Goal: Information Seeking & Learning: Learn about a topic

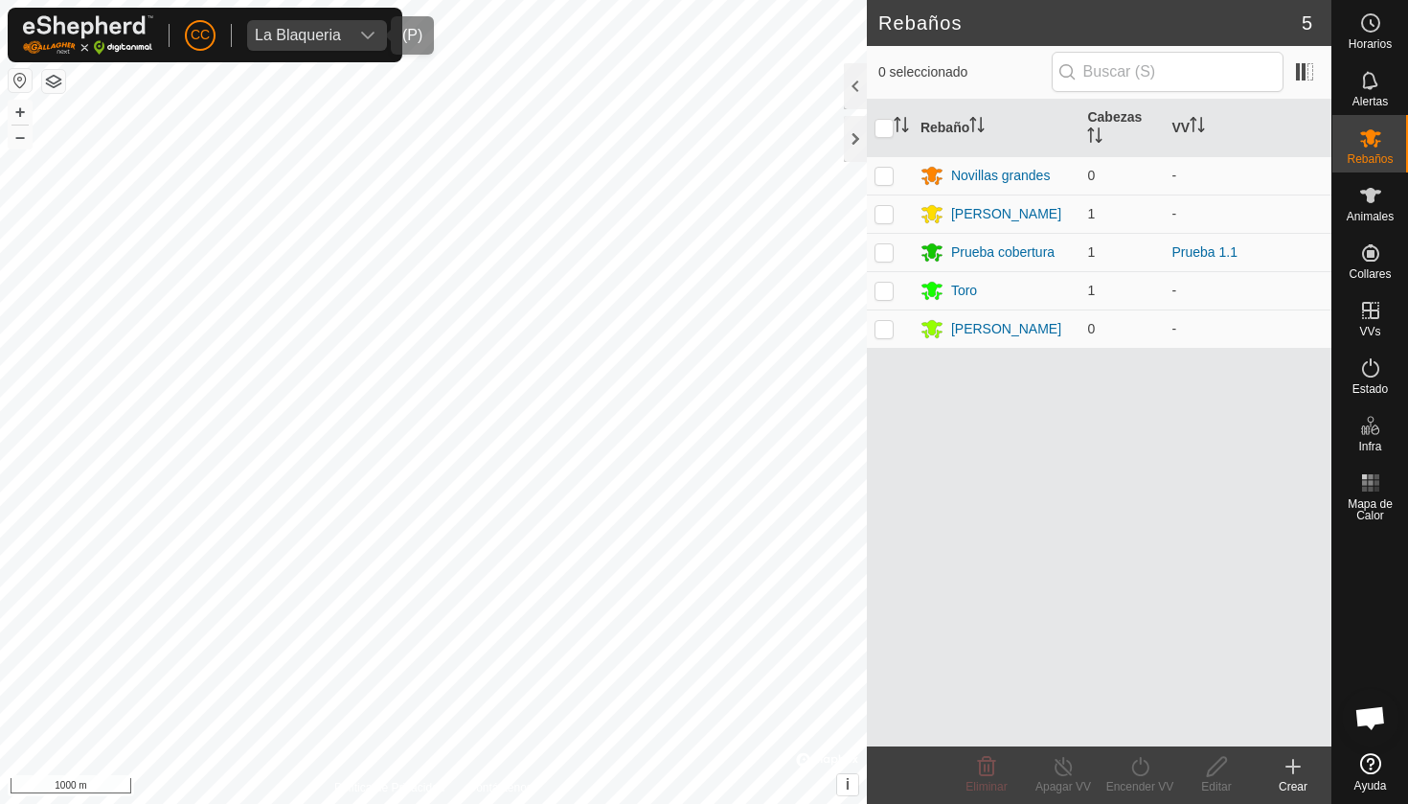
click at [369, 41] on icon "dropdown trigger" at bounding box center [367, 35] width 15 height 15
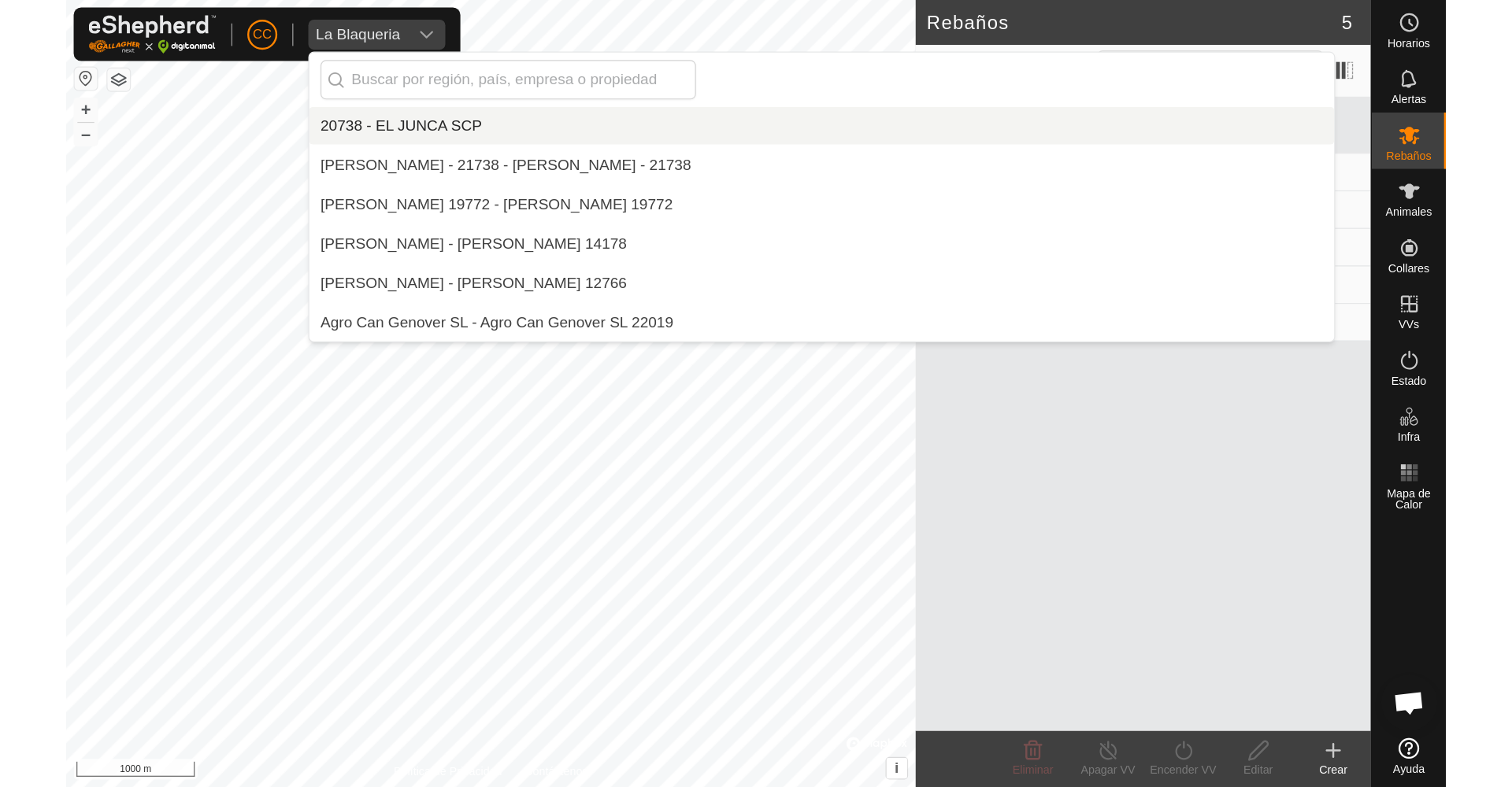
scroll to position [3603, 0]
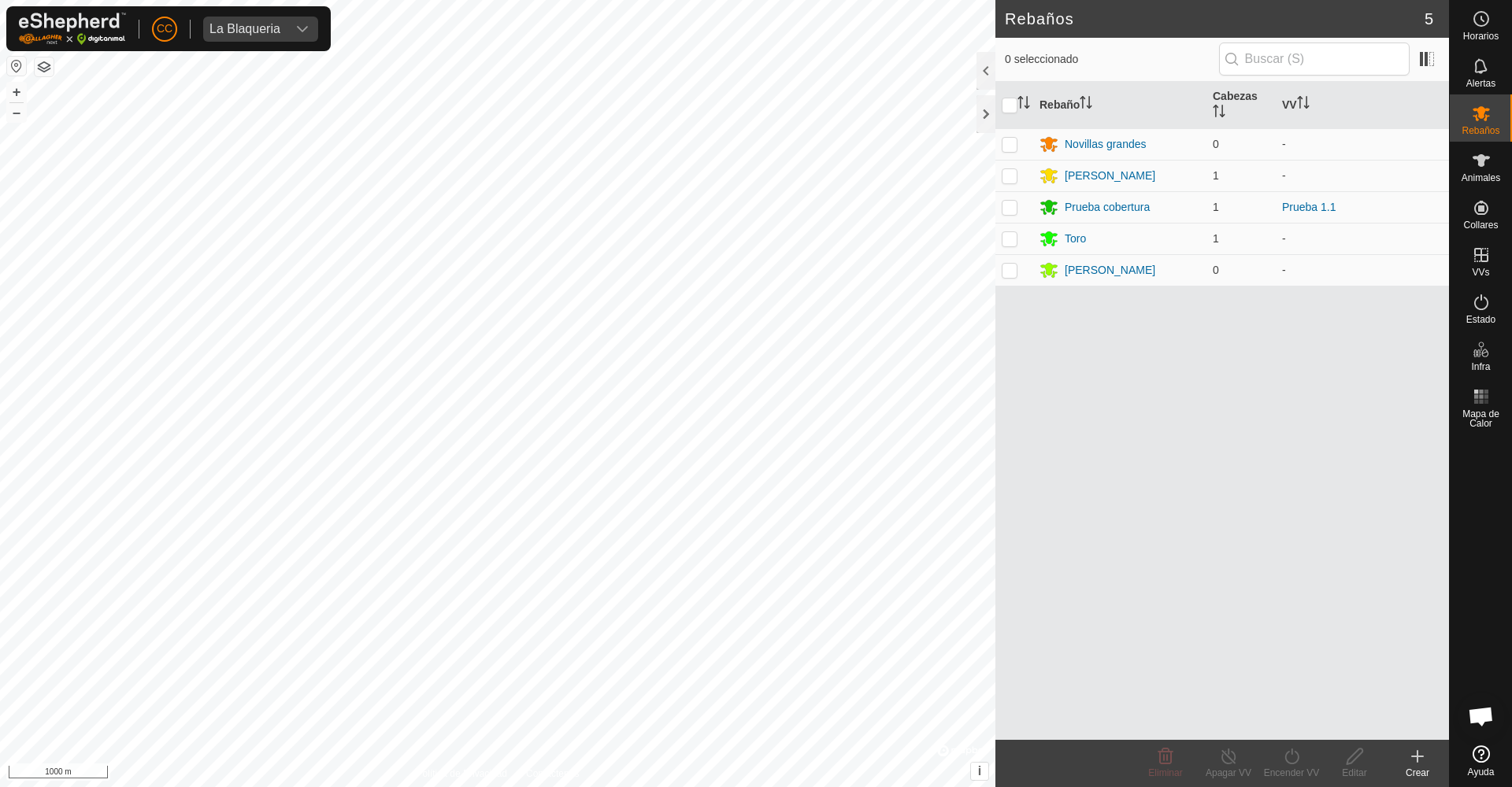
click at [1157, 559] on div "Rebaño Cabezas VV Novillas grandes 0 - [PERSON_NAME] 1 - Prueba cobertura 1 Pru…" at bounding box center [1222, 411] width 454 height 658
click at [1157, 402] on div "Mapa de Calor" at bounding box center [1481, 406] width 62 height 57
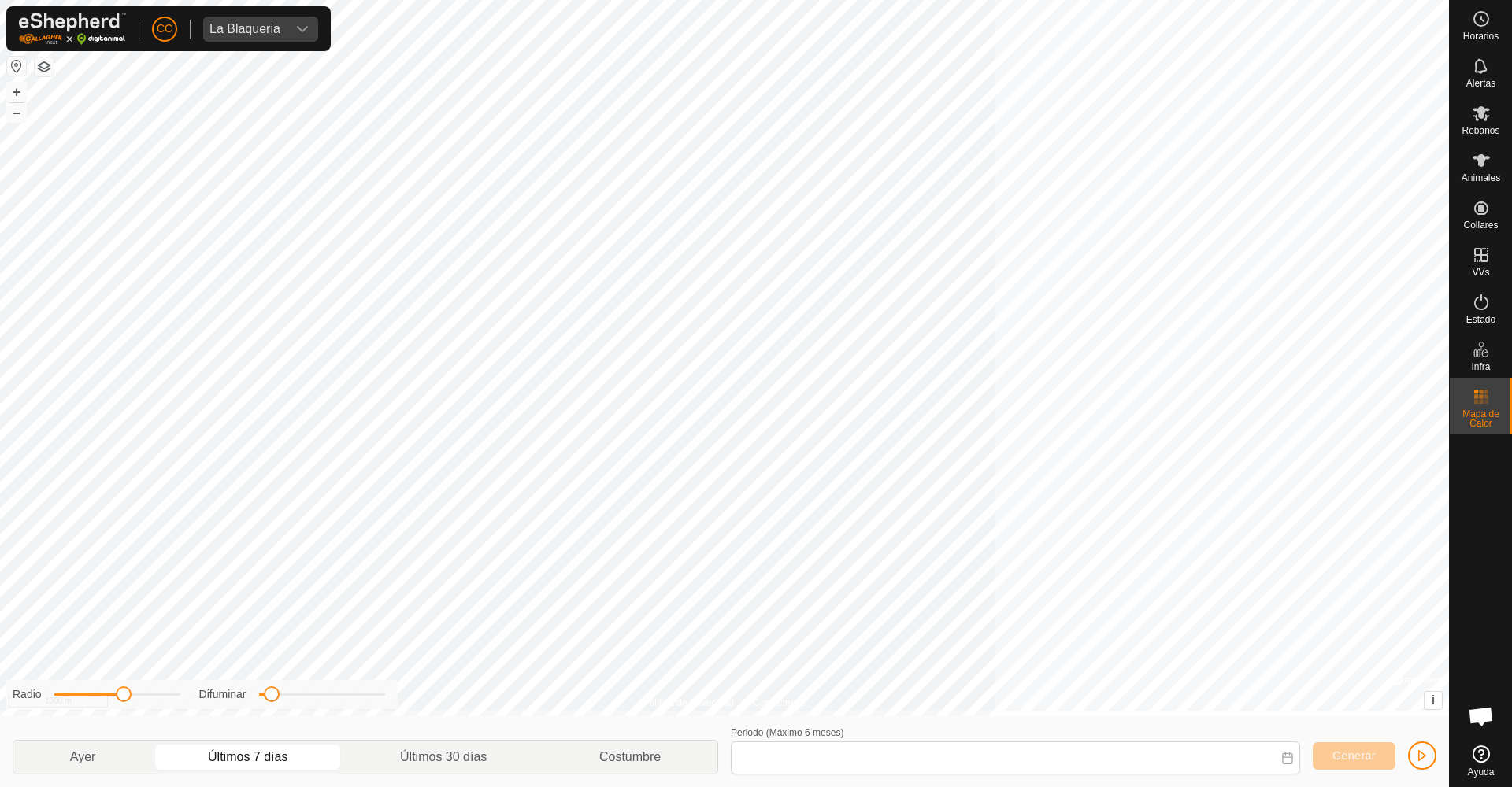
type input "[DATE] - [DATE]"
click at [259, 35] on div "La Blaqueria" at bounding box center [245, 29] width 71 height 12
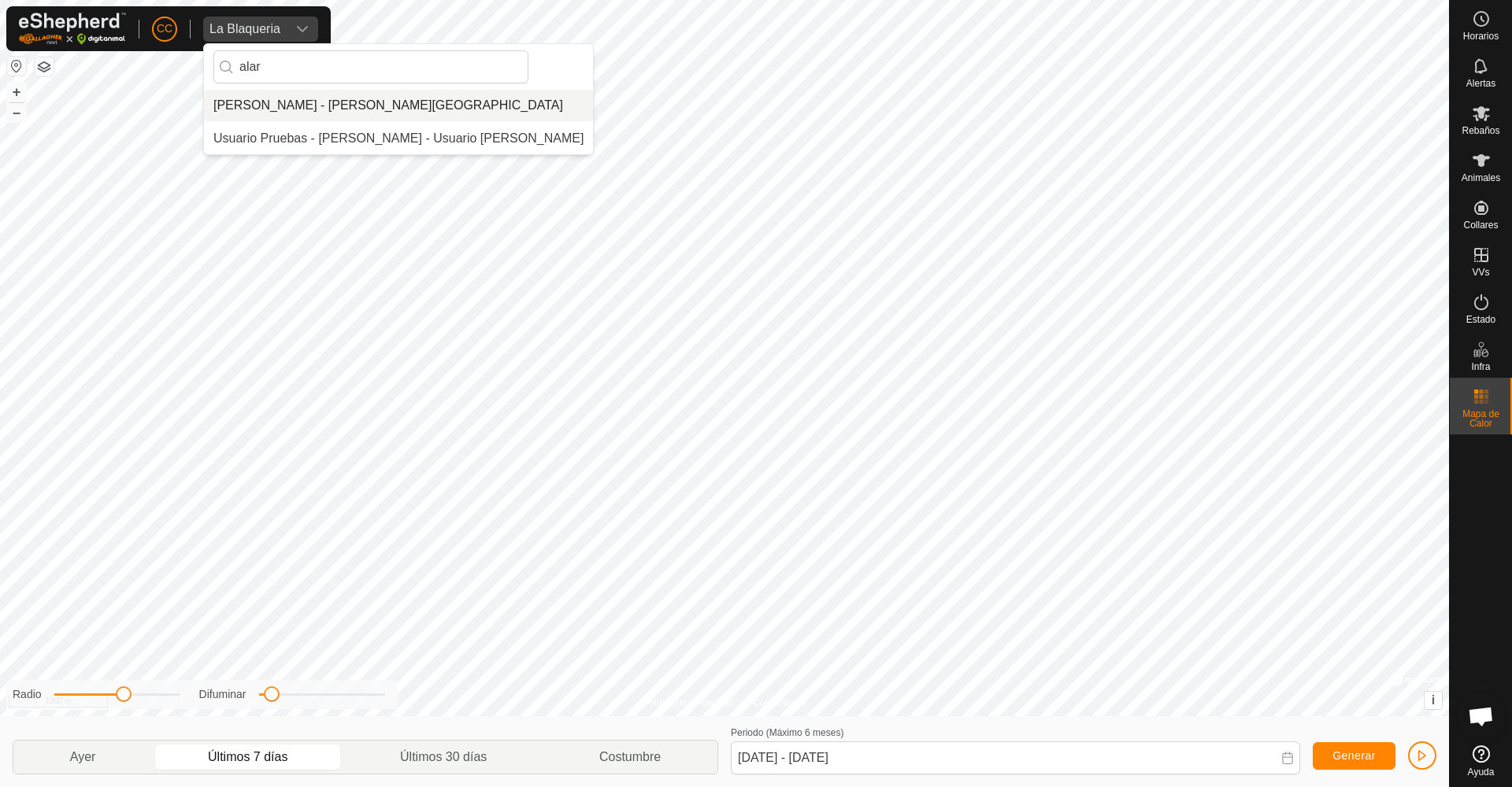
type input "alar"
click at [244, 105] on li "[PERSON_NAME] - [PERSON_NAME][GEOGRAPHIC_DATA]" at bounding box center [398, 105] width 389 height 31
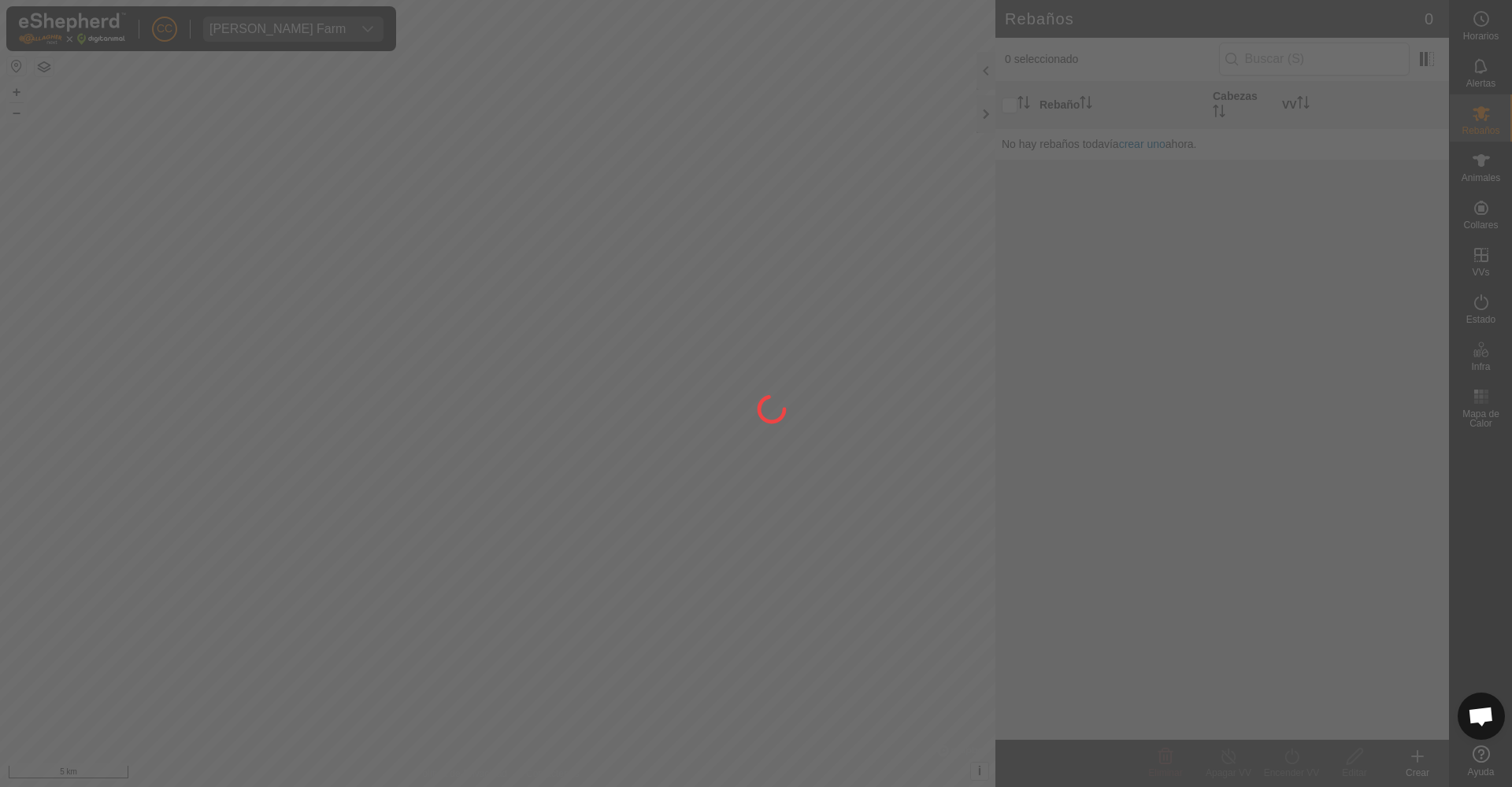
click at [242, 32] on div at bounding box center [756, 394] width 1512 height 787
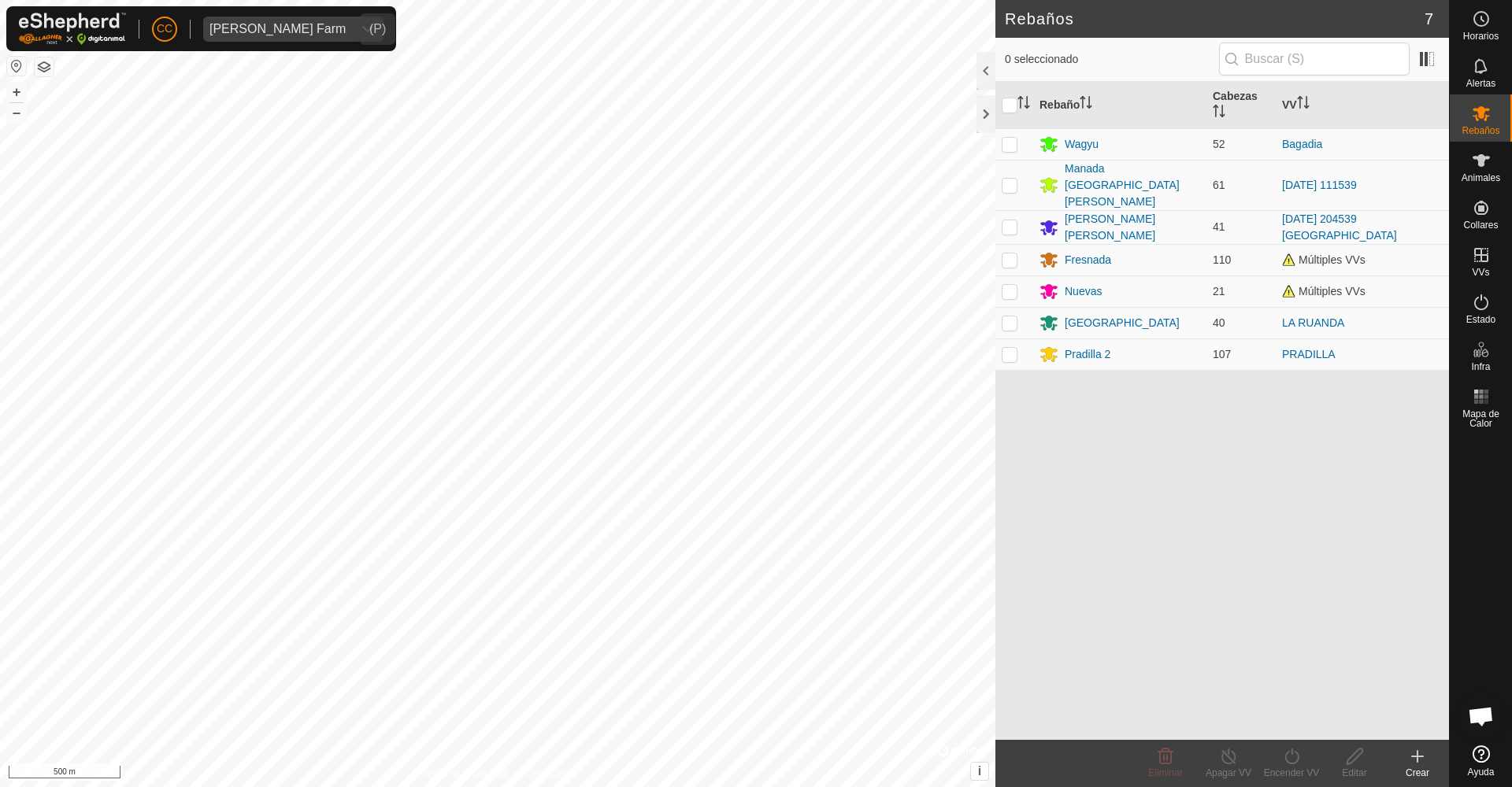
click at [264, 29] on div "[PERSON_NAME] Farm" at bounding box center [278, 29] width 136 height 12
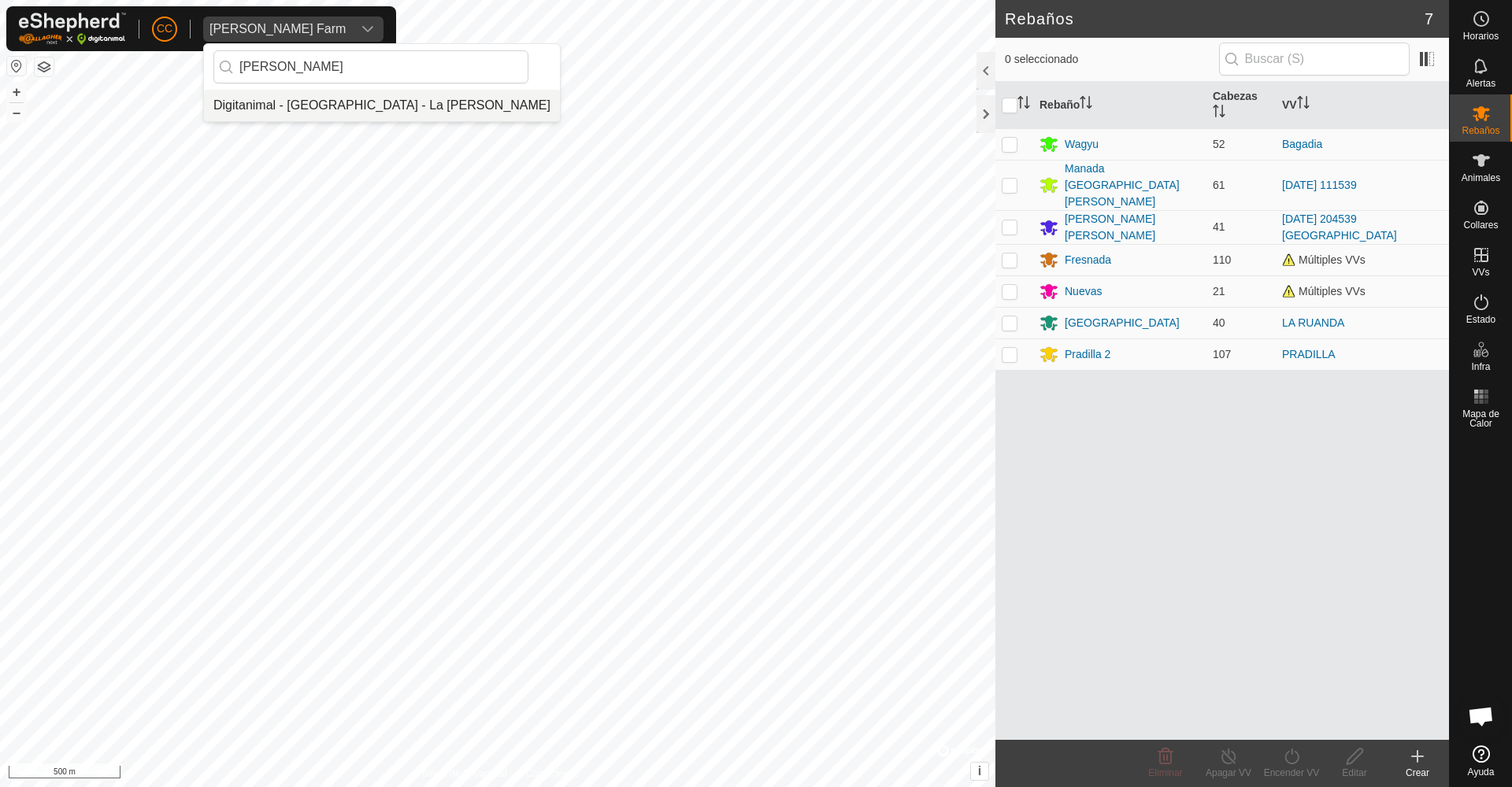
type input "[PERSON_NAME]"
click at [282, 105] on li "Digitanimal - [GEOGRAPHIC_DATA] - La [PERSON_NAME]" at bounding box center [381, 105] width 356 height 31
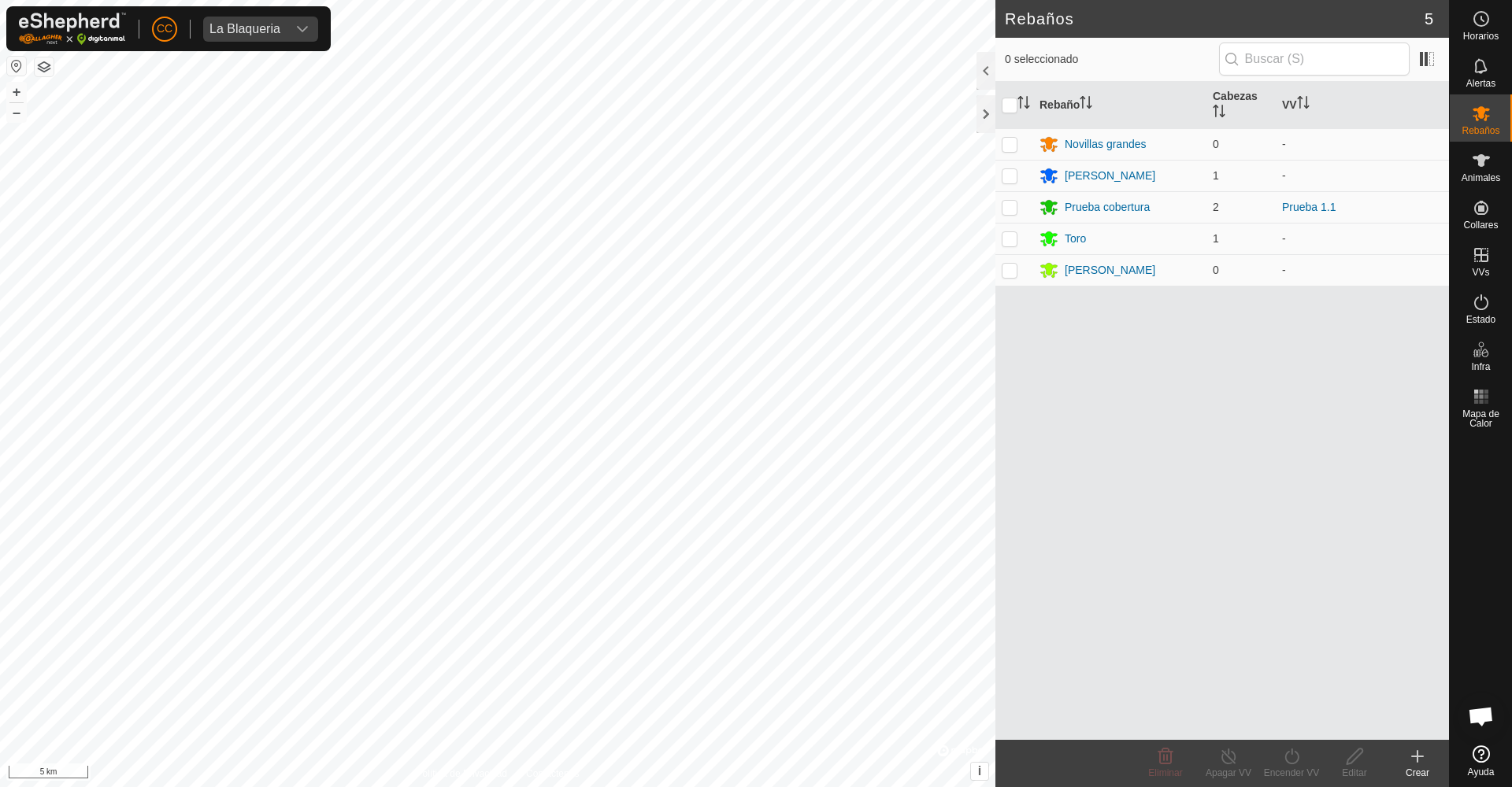
click at [0, 425] on html "CC La [PERSON_NAME] Horarios Alertas Rebaños Animales Collares VVs Estado Infra…" at bounding box center [756, 394] width 1512 height 787
click at [1157, 398] on rect at bounding box center [1480, 396] width 4 height 4
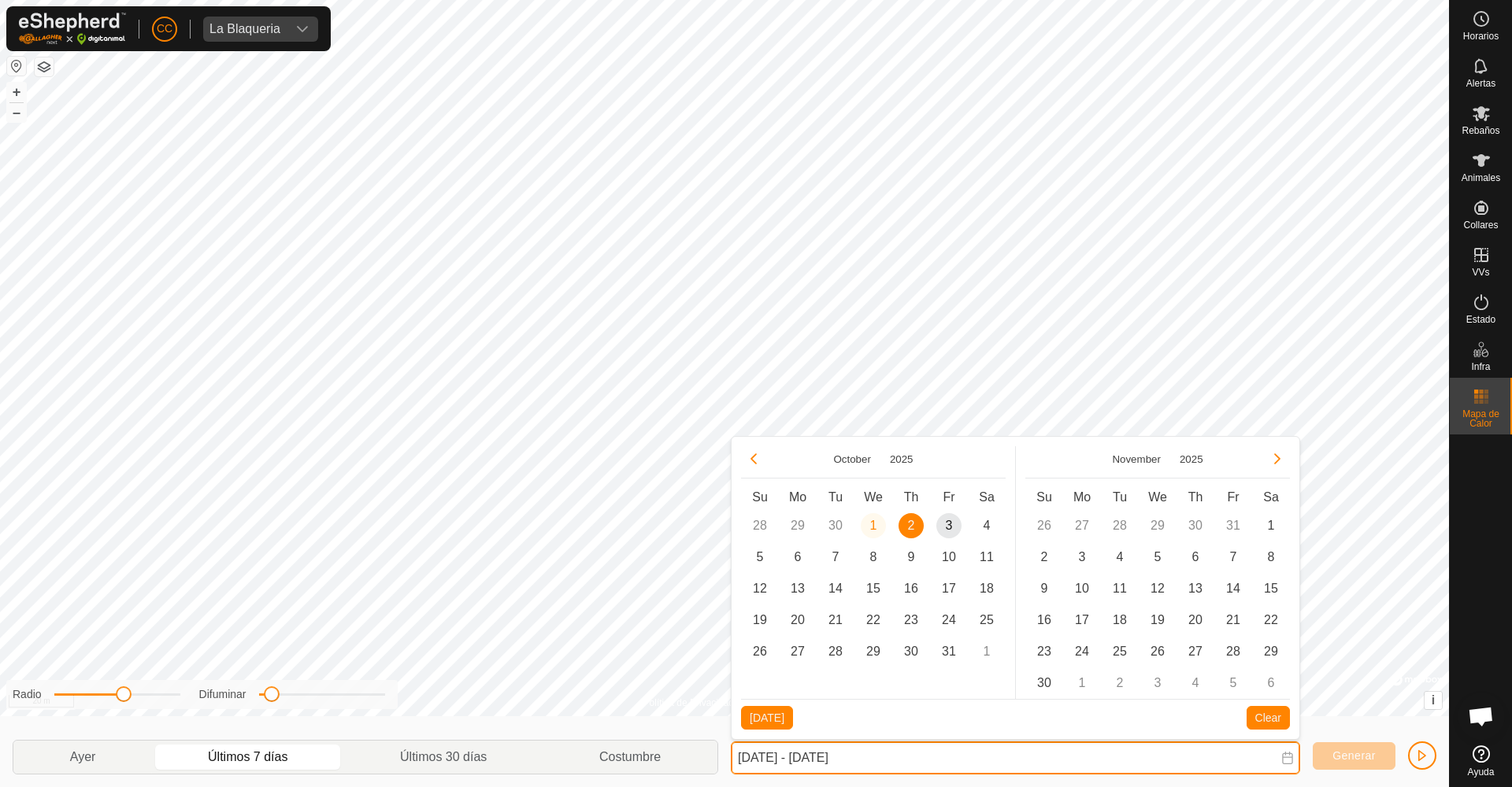
click at [988, 660] on input "[DATE] - [DATE]" at bounding box center [1015, 758] width 569 height 33
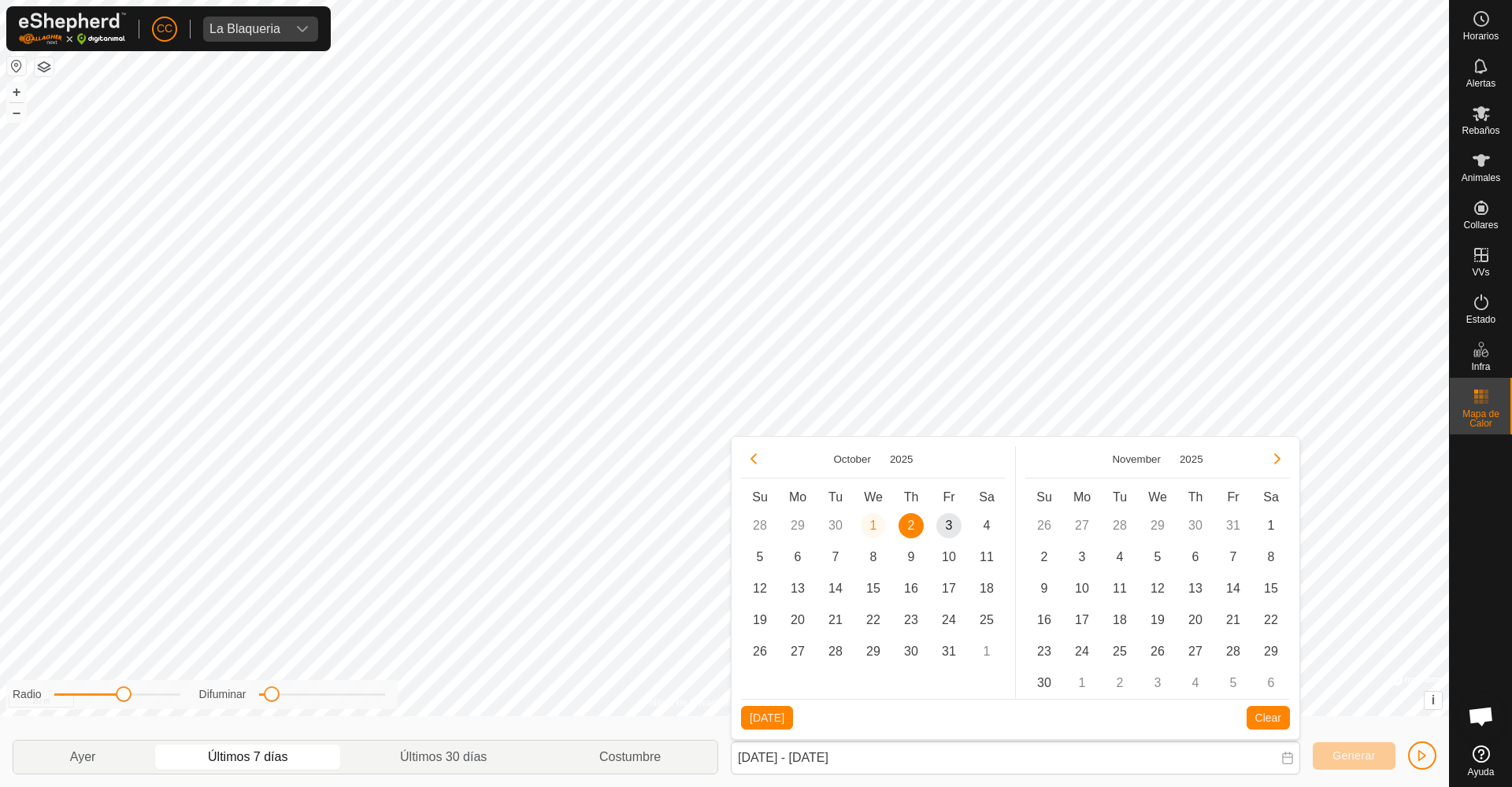
click at [754, 528] on td "28 28" at bounding box center [760, 526] width 38 height 31
click at [754, 461] on button "Previous Month" at bounding box center [754, 458] width 25 height 25
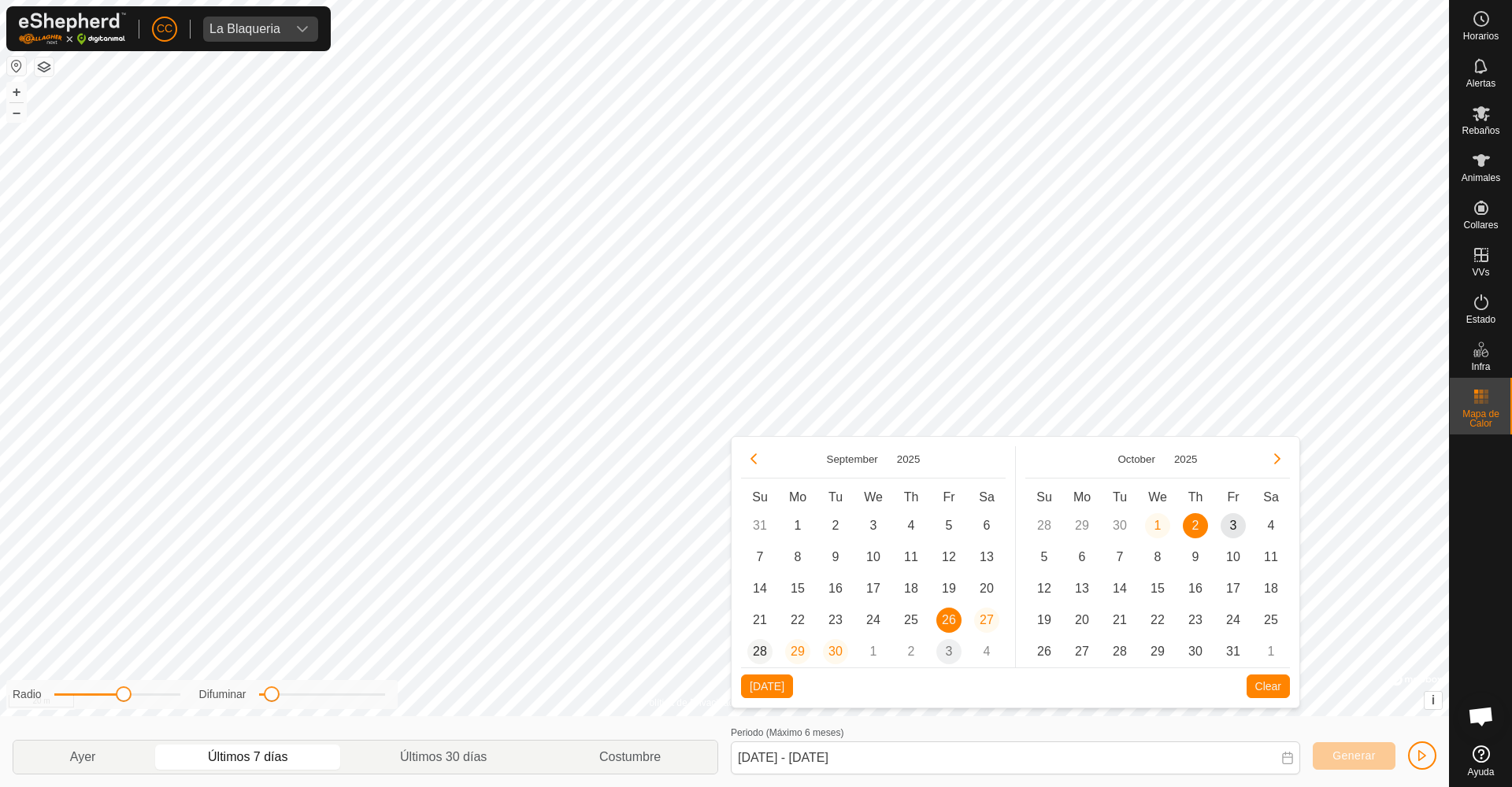
click at [755, 647] on span "28" at bounding box center [759, 651] width 25 height 25
click at [988, 651] on td "4" at bounding box center [987, 651] width 38 height 31
click at [1157, 526] on span "3" at bounding box center [1233, 526] width 25 height 25
type input "[DATE] - [DATE]"
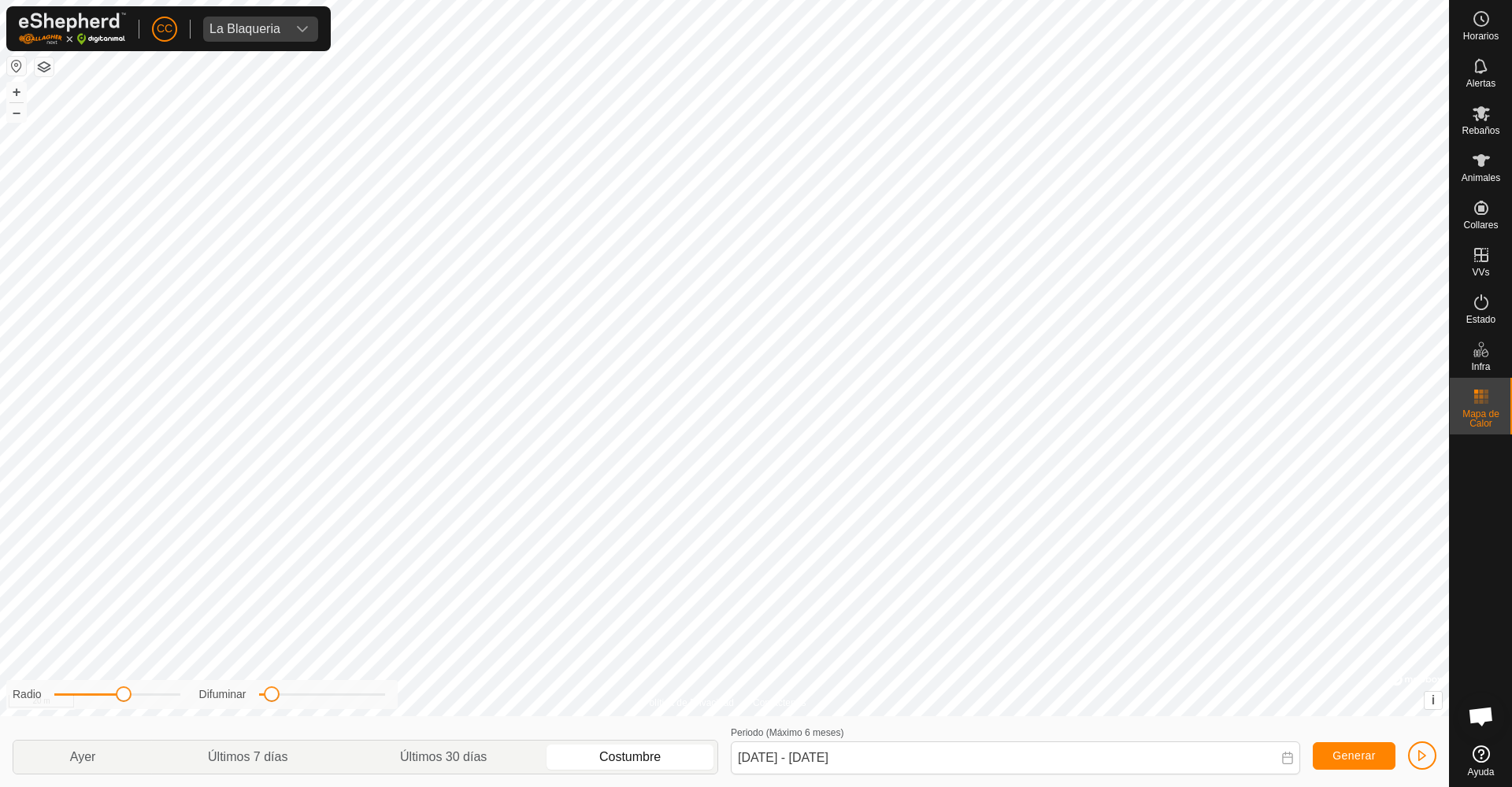
click at [1157, 660] on span "Generar" at bounding box center [1353, 755] width 44 height 12
click at [273, 32] on div "La Blaqueria" at bounding box center [245, 29] width 71 height 12
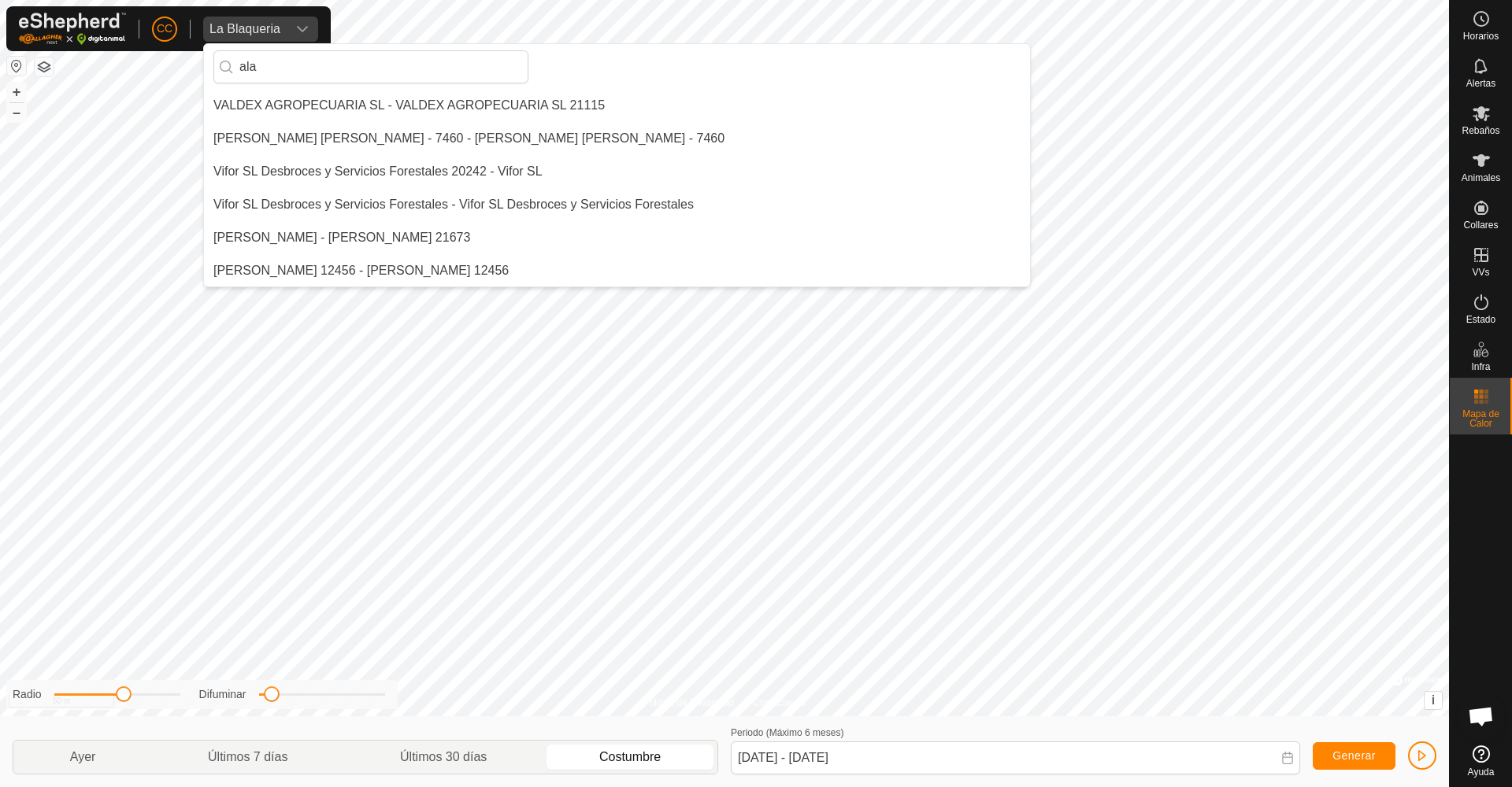
scroll to position [198, 0]
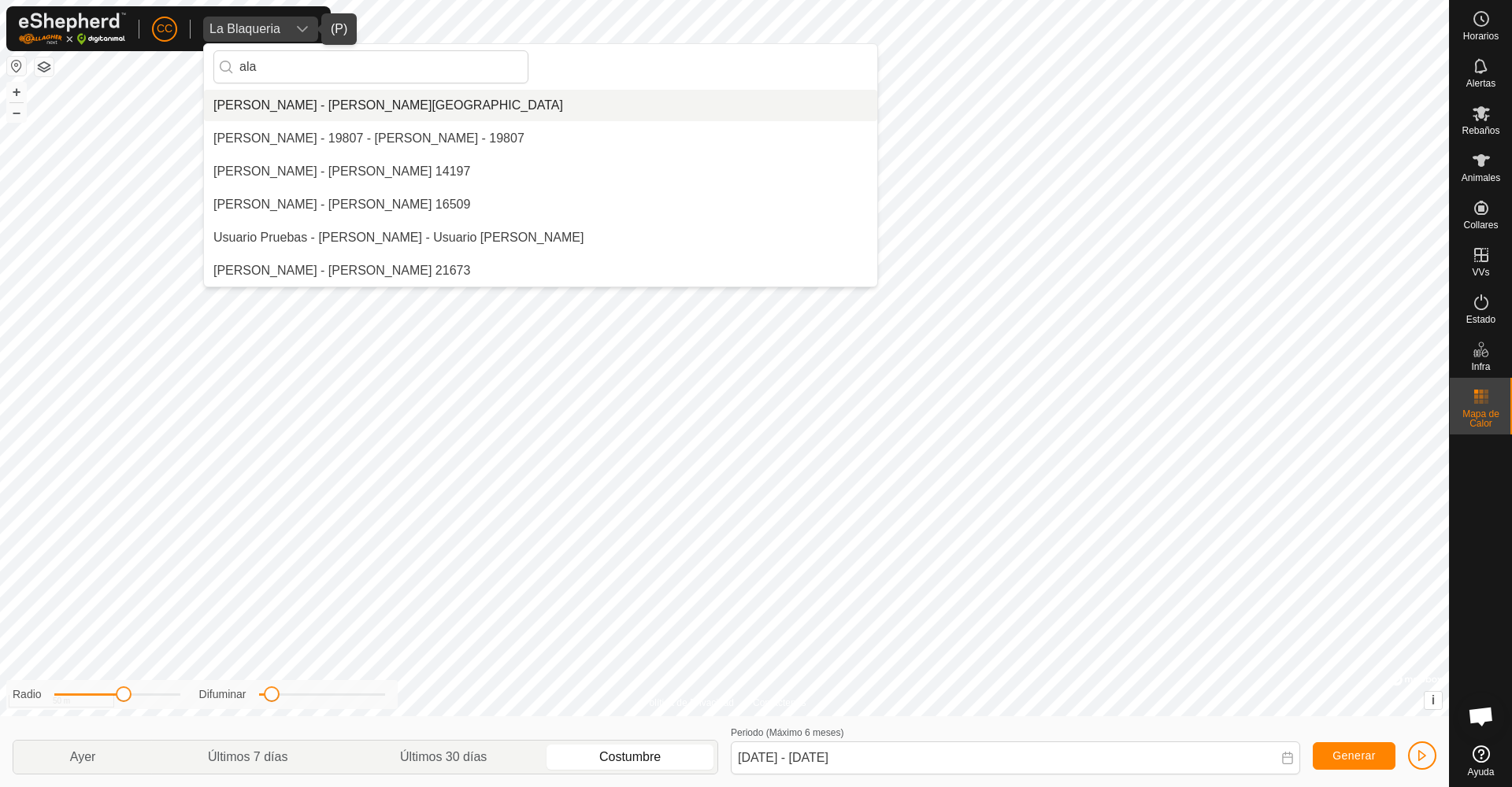
type input "ala"
click at [329, 110] on li "[PERSON_NAME] - [PERSON_NAME][GEOGRAPHIC_DATA]" at bounding box center [540, 105] width 673 height 31
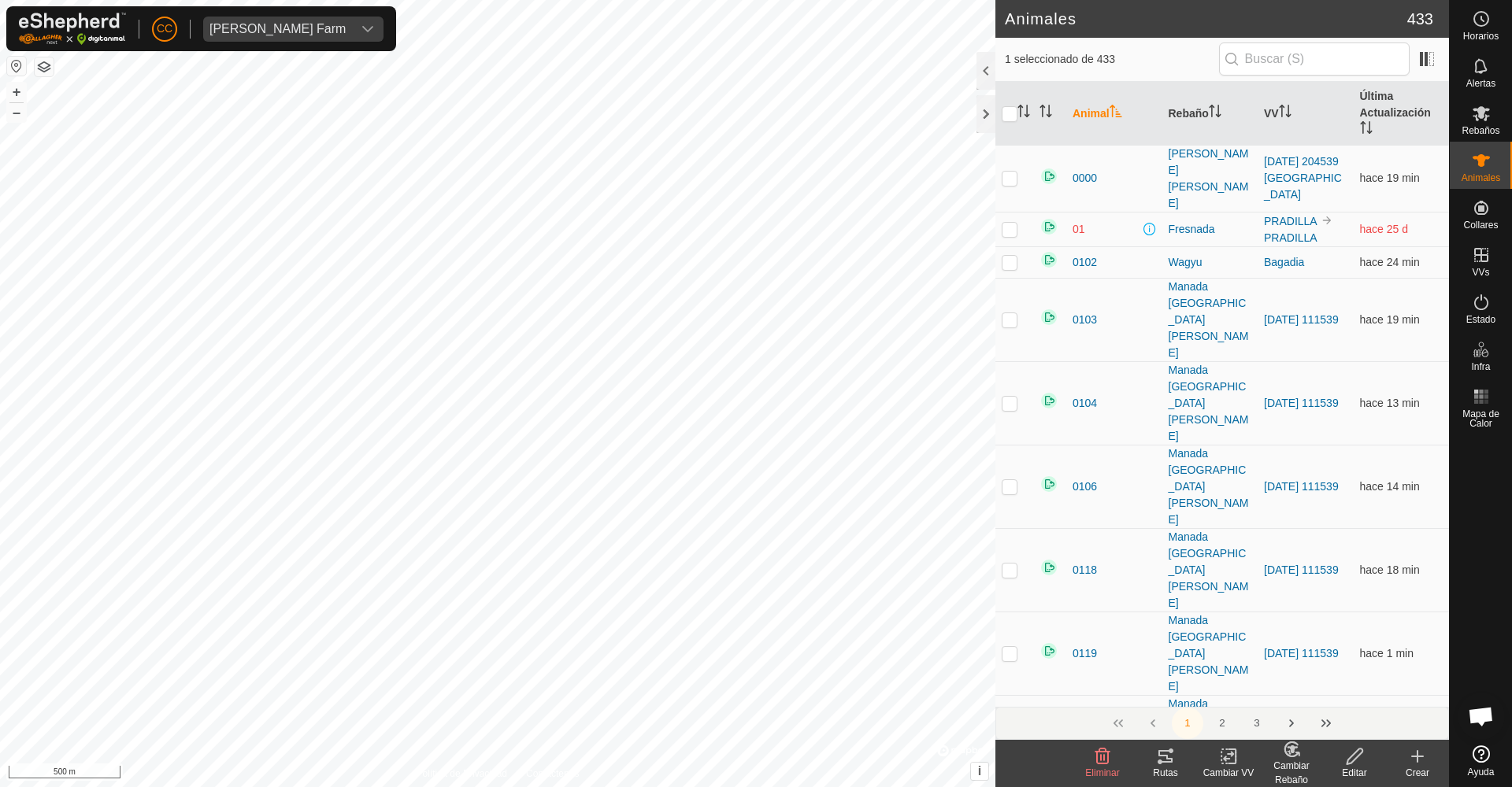
click at [1157, 660] on icon at bounding box center [1164, 756] width 14 height 12
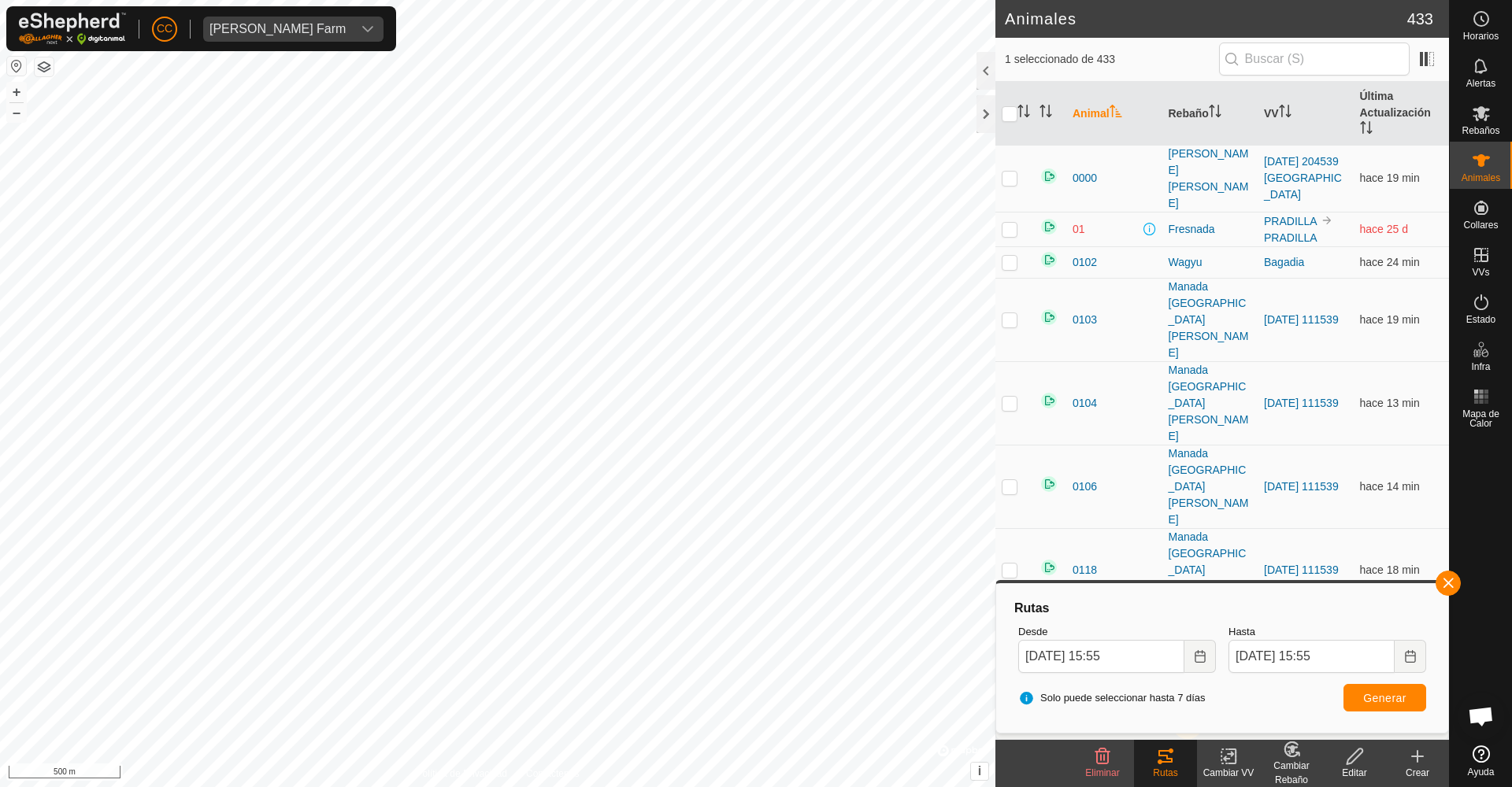
click at [1157, 660] on span "Generar" at bounding box center [1385, 697] width 44 height 12
click at [1146, 660] on input "[DATE] 15:55" at bounding box center [1101, 656] width 166 height 33
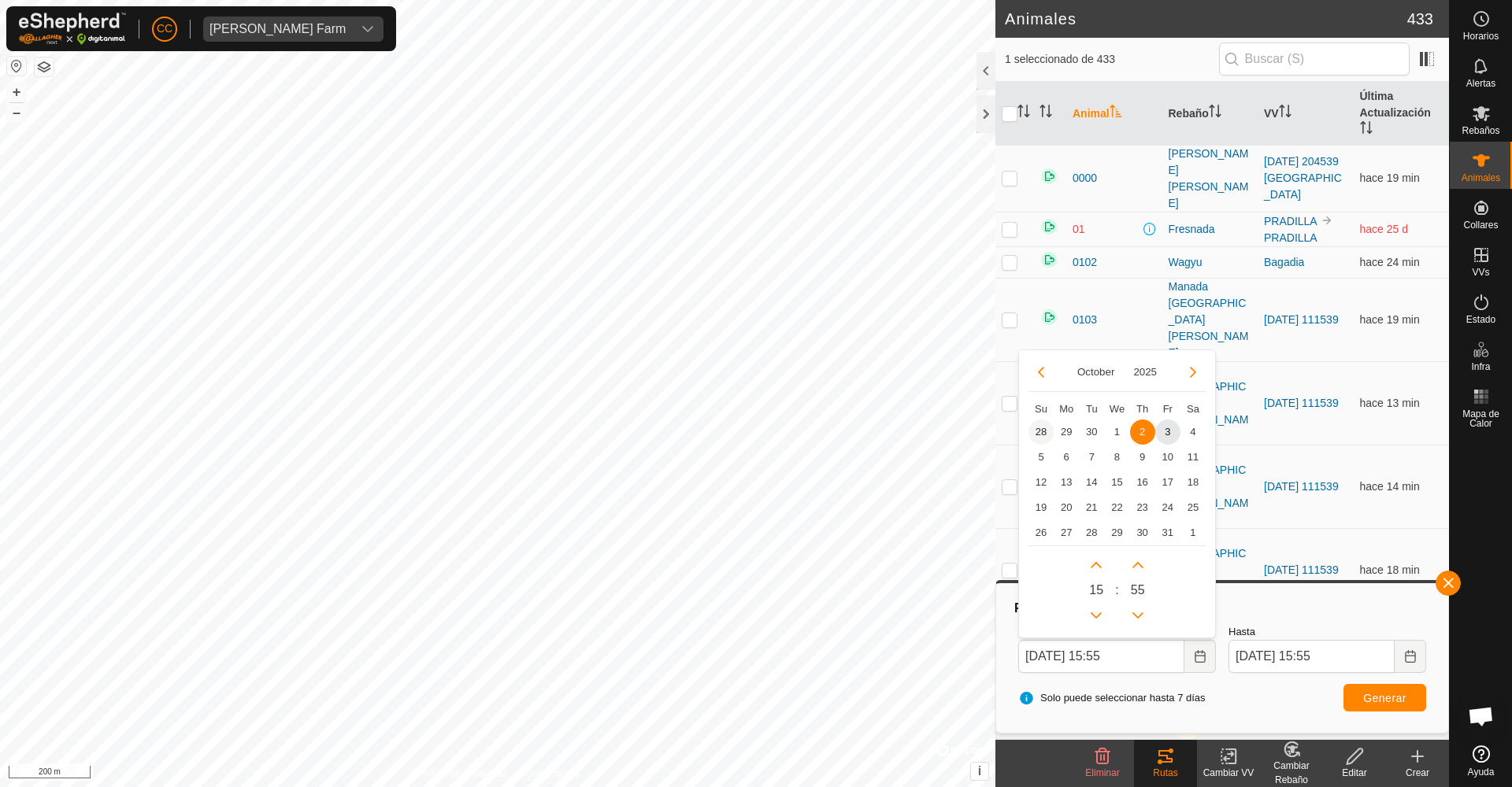
click at [1040, 427] on span "28" at bounding box center [1040, 432] width 25 height 25
type input "[DATE] 15:55"
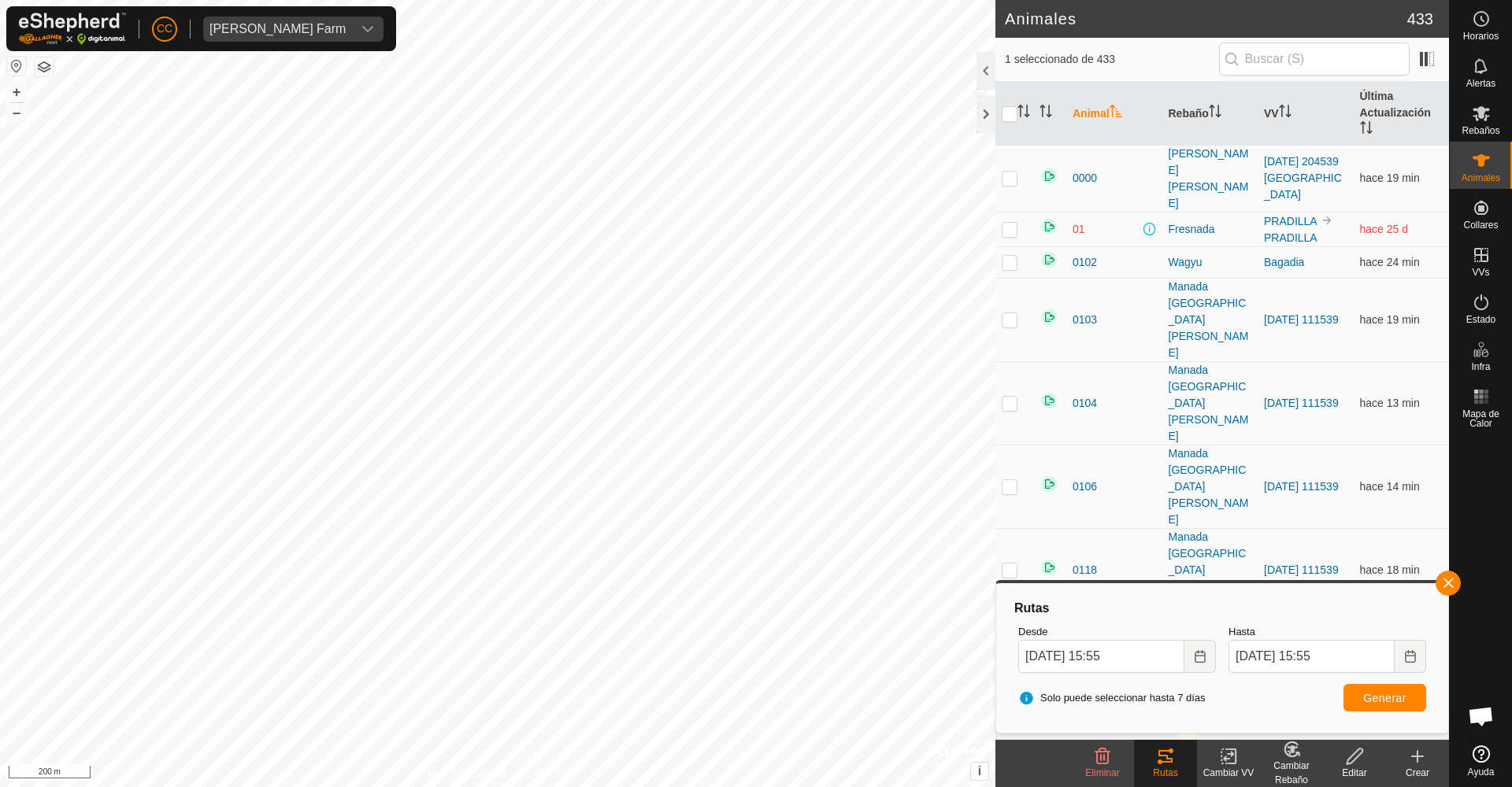
click at [1157, 660] on span "Generar" at bounding box center [1385, 697] width 44 height 12
click at [1157, 393] on rect at bounding box center [1476, 391] width 4 height 4
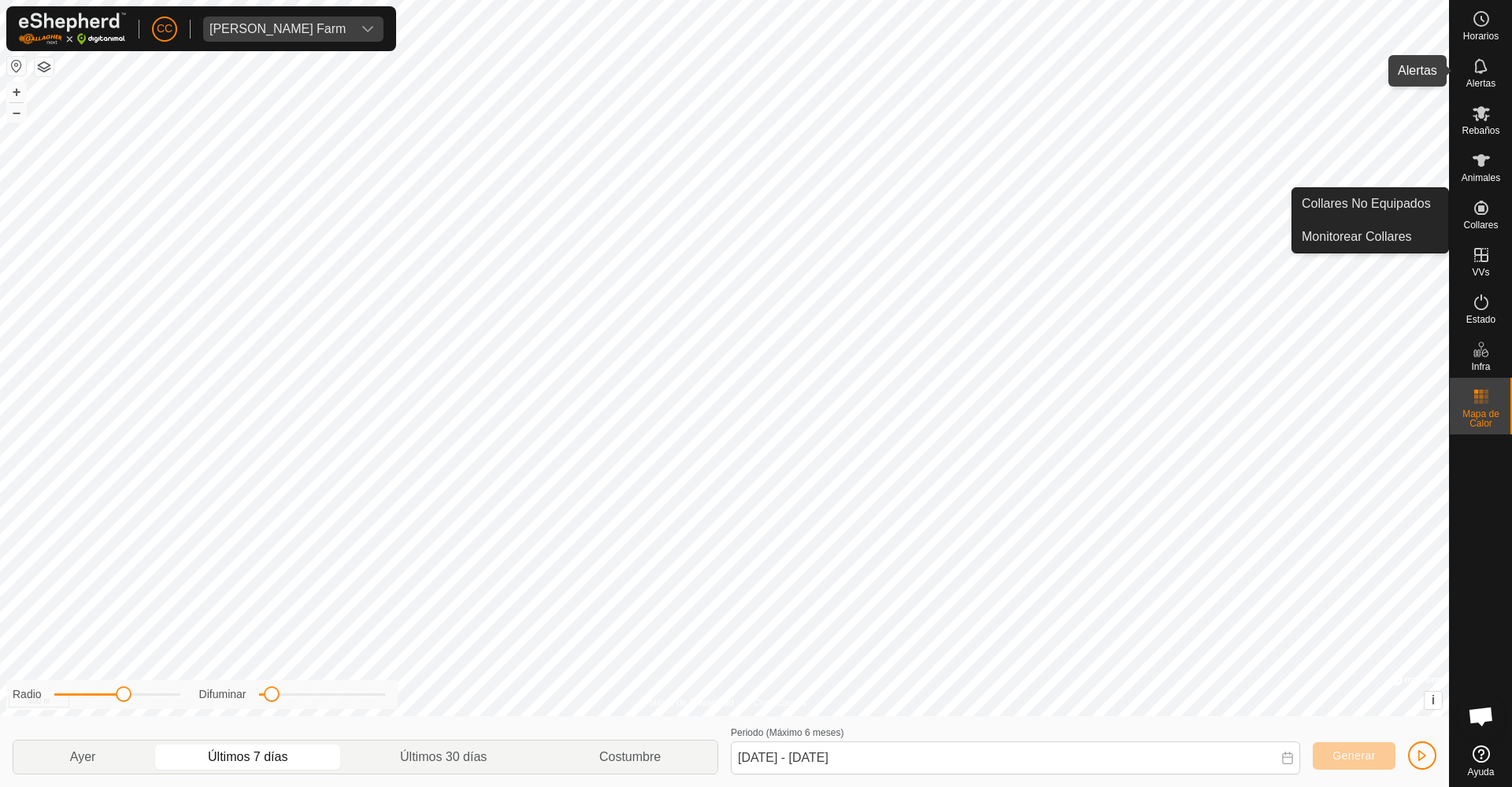
click at [1157, 67] on icon at bounding box center [1481, 66] width 19 height 19
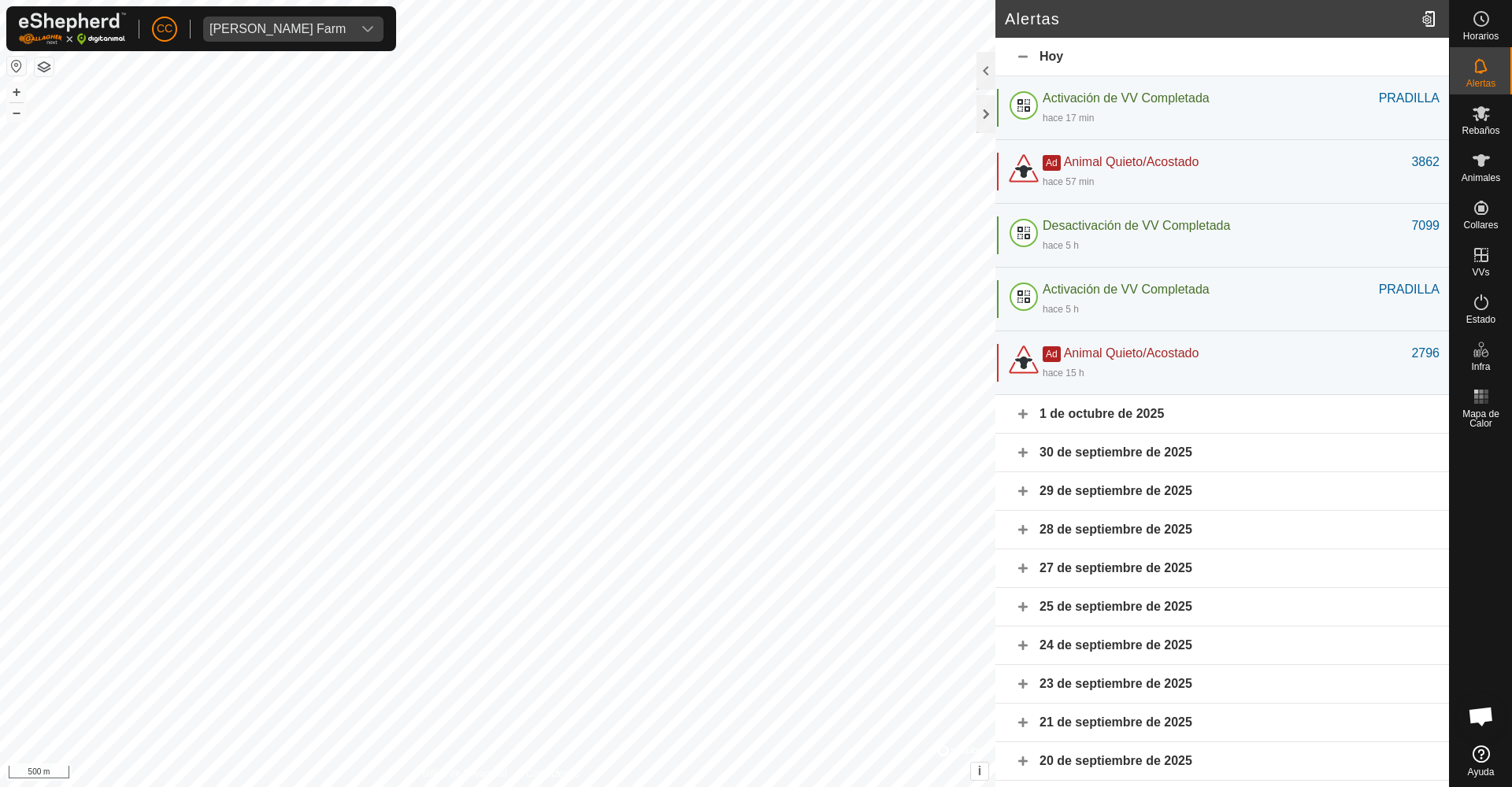
click at [1076, 416] on div "1 de octubre de 2025" at bounding box center [1222, 414] width 454 height 39
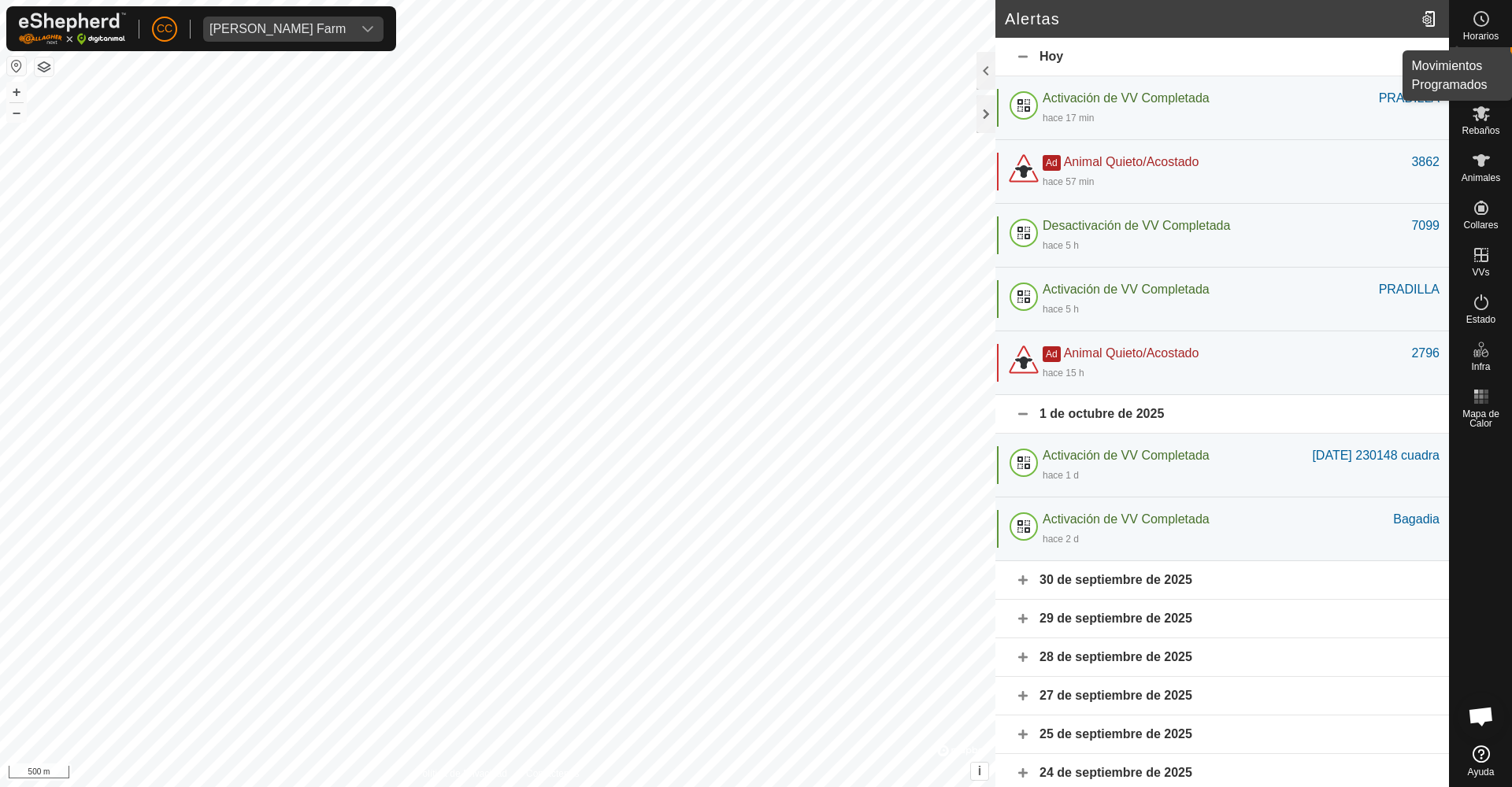
click at [1157, 25] on circle at bounding box center [1481, 18] width 14 height 14
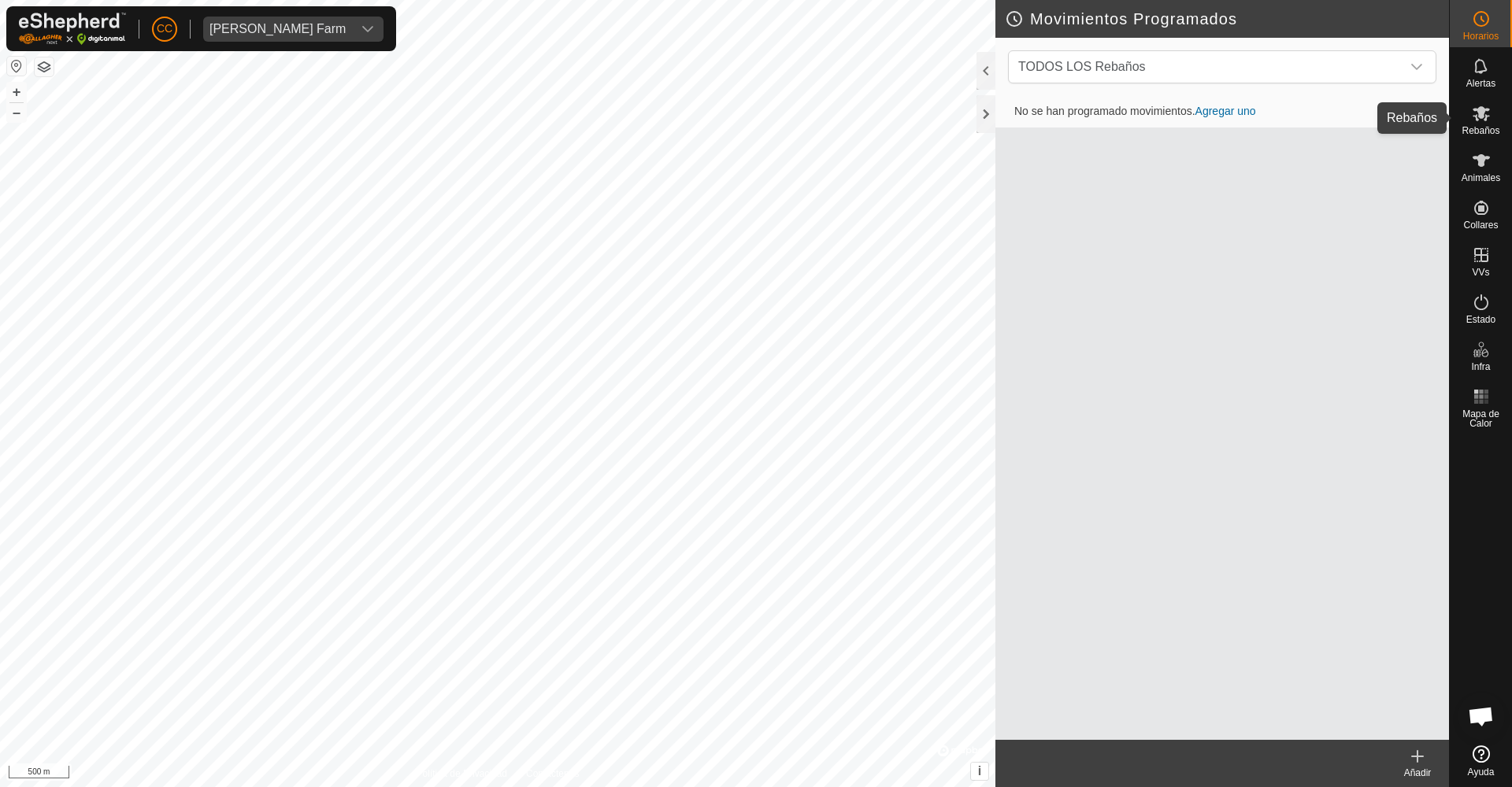
click at [1157, 124] on es-mob-svg-icon at bounding box center [1481, 113] width 28 height 25
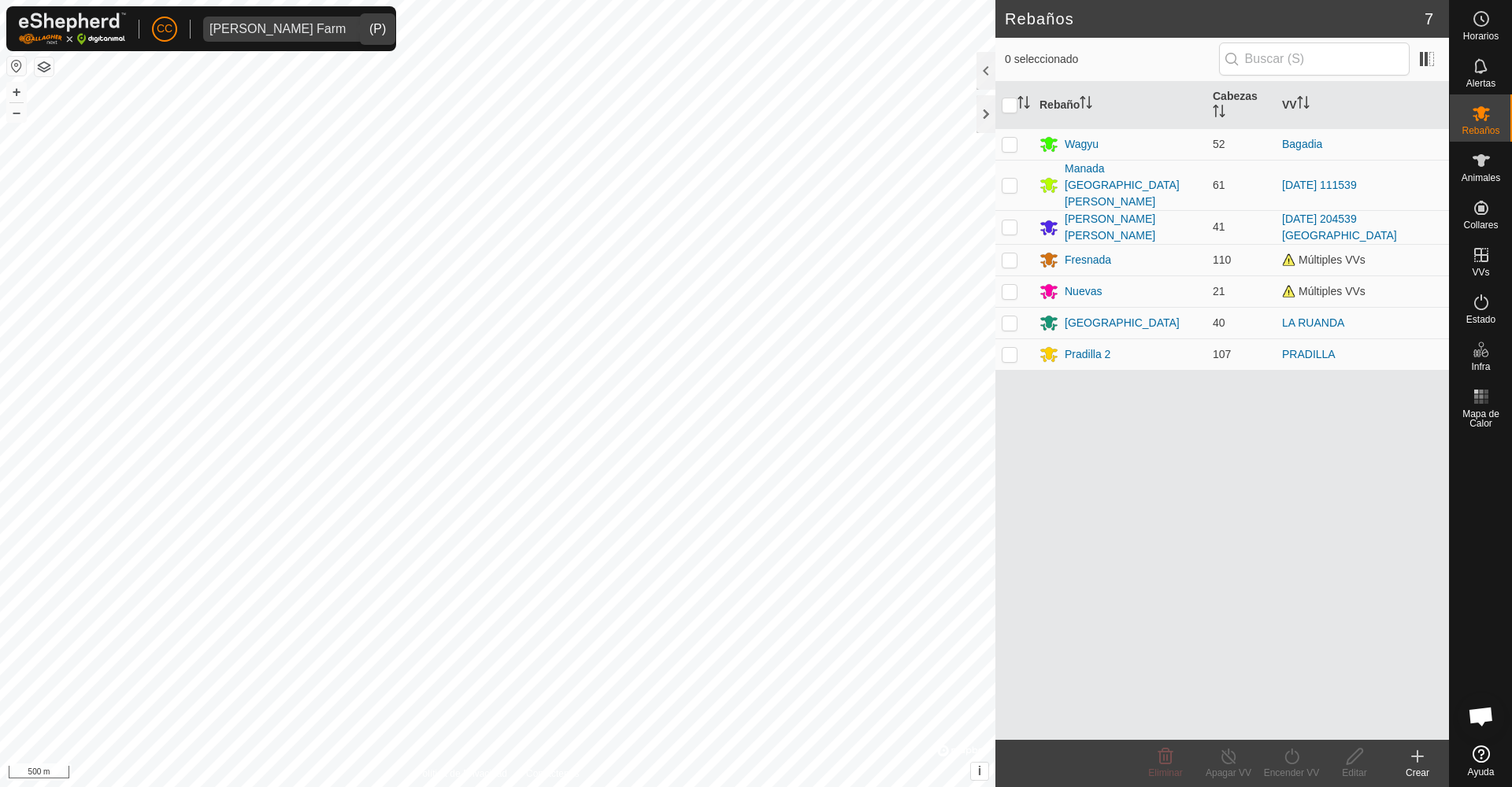
click at [266, 28] on div "[PERSON_NAME] Farm" at bounding box center [278, 29] width 136 height 12
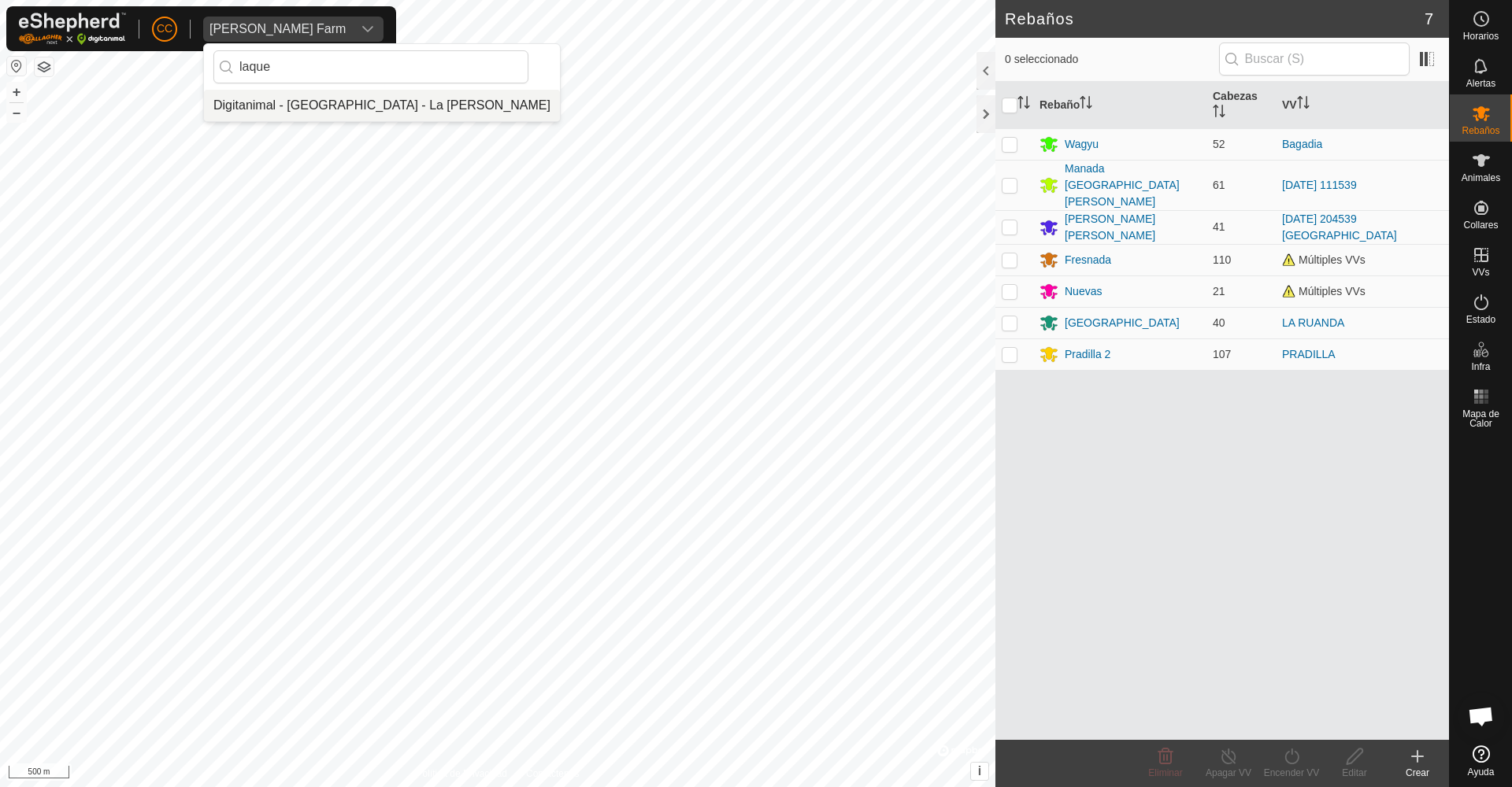
type input "laque"
drag, startPoint x: 251, startPoint y: 93, endPoint x: 260, endPoint y: 112, distance: 21.0
click at [260, 112] on li "Digitanimal - [GEOGRAPHIC_DATA] - La [PERSON_NAME]" at bounding box center [381, 105] width 356 height 31
